Goal: Information Seeking & Learning: Learn about a topic

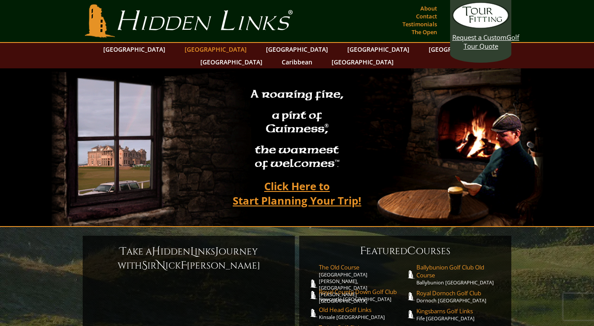
click at [204, 51] on link "[GEOGRAPHIC_DATA]" at bounding box center [215, 49] width 71 height 13
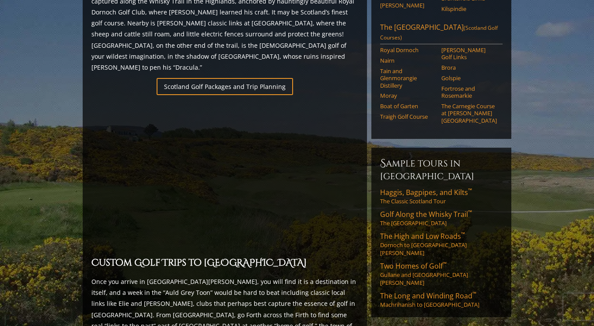
scroll to position [603, 0]
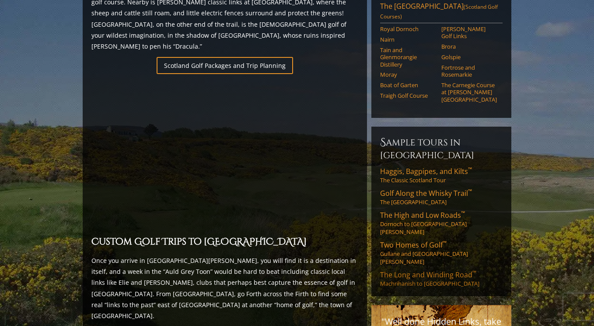
click at [459, 270] on span "The Long and Winding Road ™" at bounding box center [428, 275] width 96 height 10
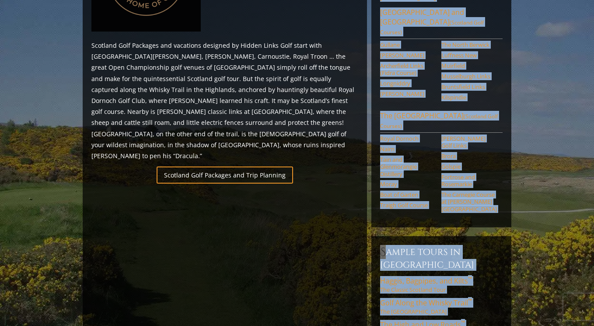
scroll to position [361, 0]
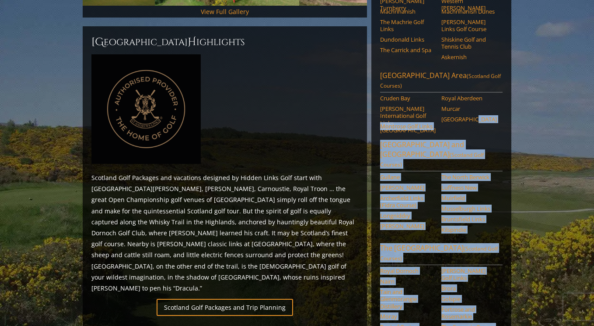
drag, startPoint x: 588, startPoint y: 205, endPoint x: 548, endPoint y: 110, distance: 102.7
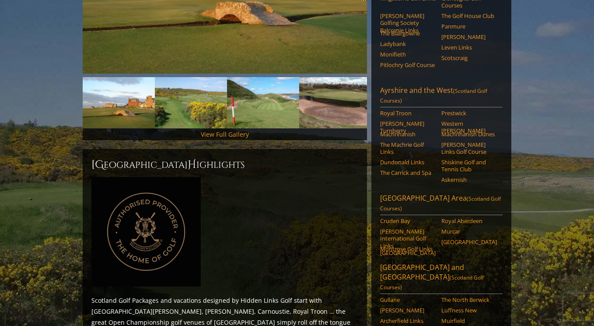
scroll to position [234, 0]
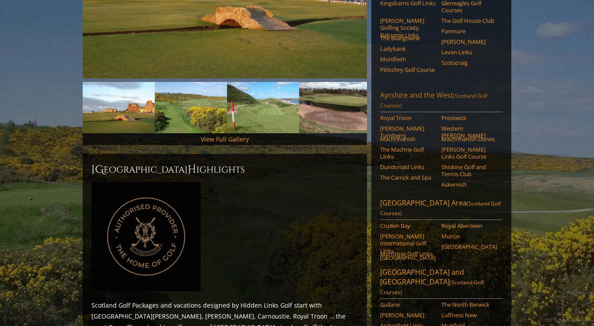
click at [431, 90] on link "Ayrshire and the West (Scotland Golf Courses)" at bounding box center [441, 101] width 123 height 22
